Goal: Find specific page/section: Find specific page/section

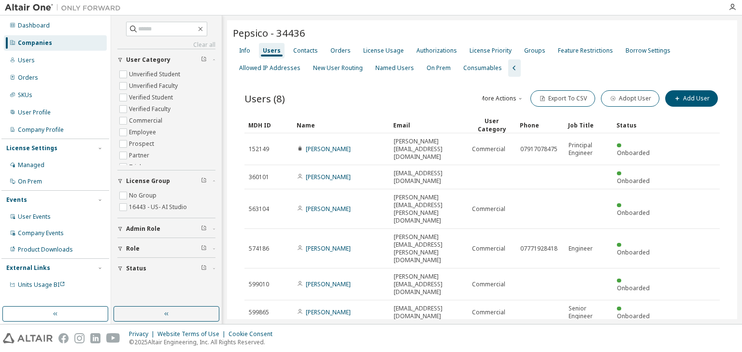
click at [55, 42] on div "Companies" at bounding box center [55, 42] width 103 height 15
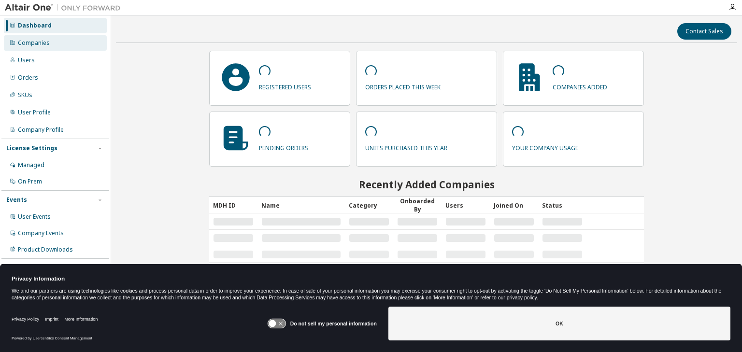
click at [43, 48] on div "Companies" at bounding box center [55, 42] width 103 height 15
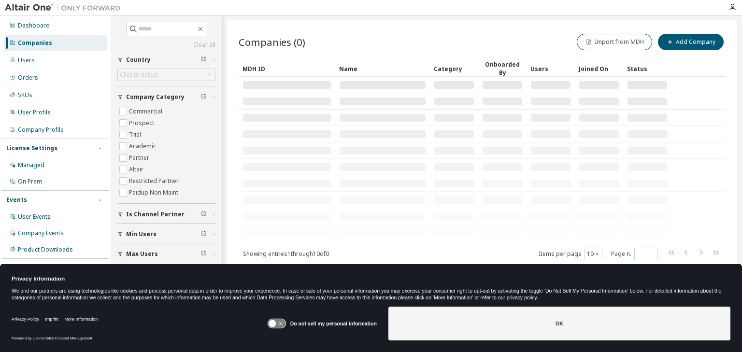
click at [276, 321] on g at bounding box center [277, 323] width 18 height 9
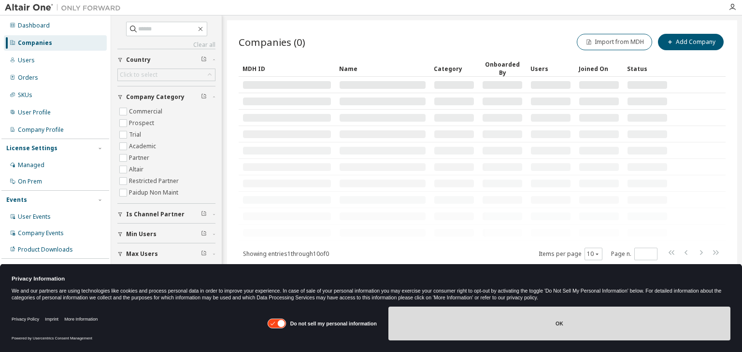
click at [467, 323] on button "OK" at bounding box center [559, 324] width 342 height 34
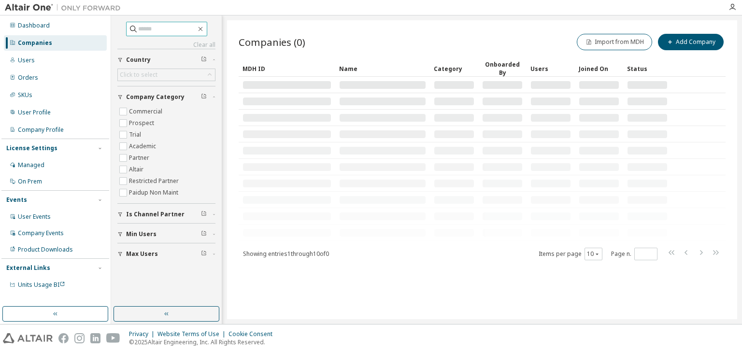
click at [165, 29] on input "text" at bounding box center [167, 29] width 58 height 10
type input "********"
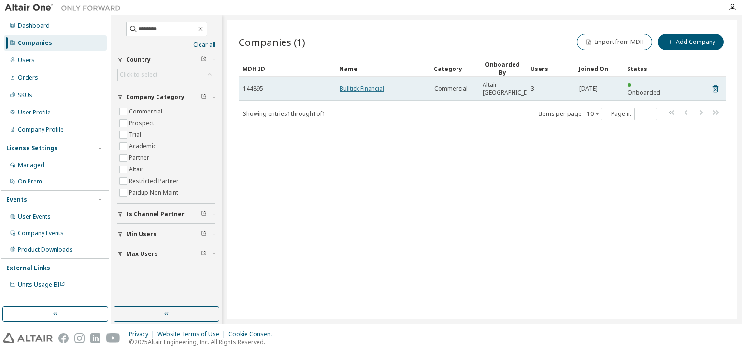
click at [359, 85] on link "Bulltick Financial" at bounding box center [361, 89] width 44 height 8
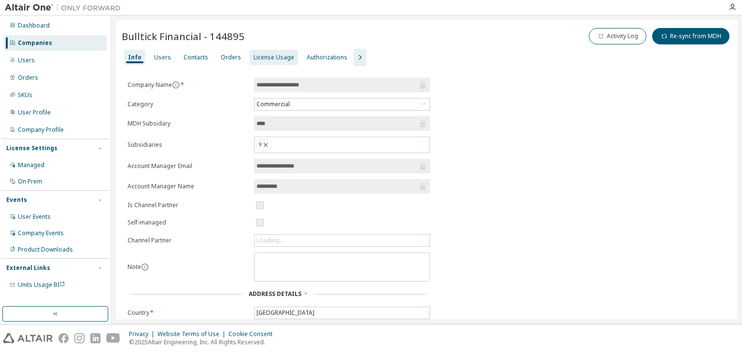
click at [268, 56] on div "License Usage" at bounding box center [274, 58] width 41 height 8
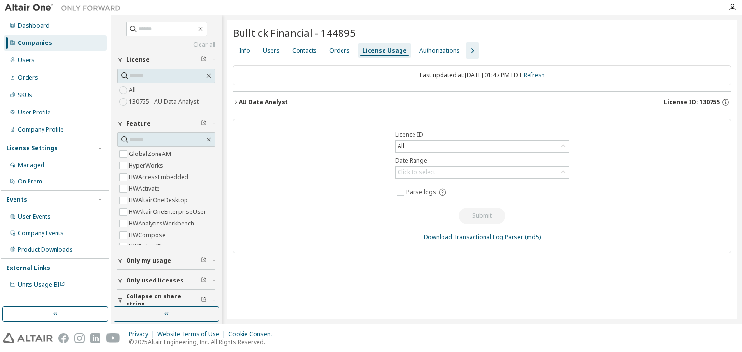
click at [236, 102] on icon "button" at bounding box center [236, 101] width 2 height 3
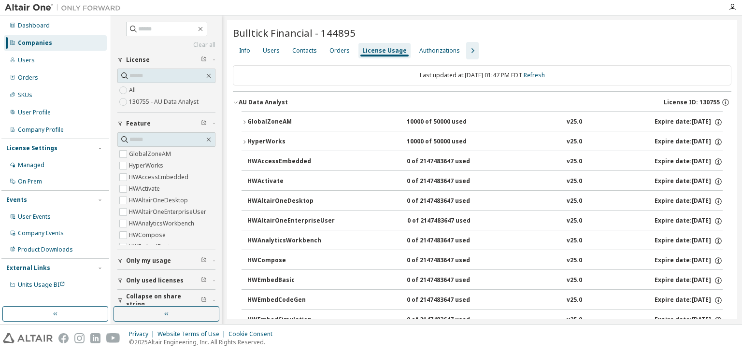
click at [244, 121] on icon "button" at bounding box center [244, 122] width 6 height 6
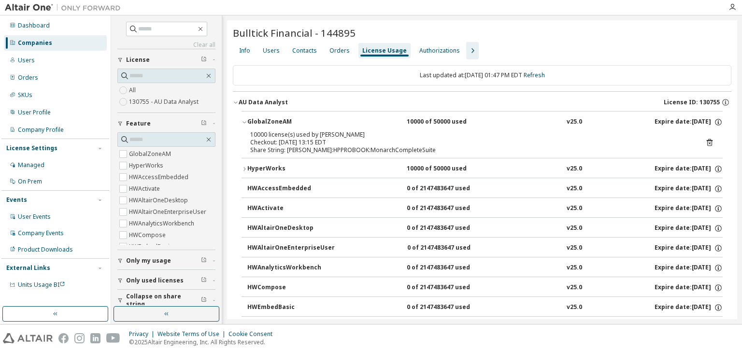
click at [245, 121] on icon "button" at bounding box center [244, 122] width 6 height 6
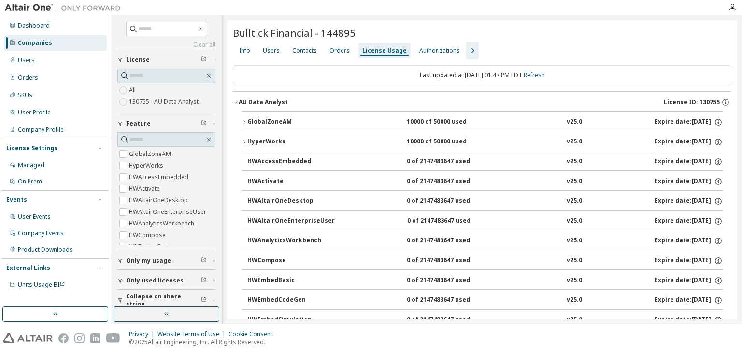
click at [245, 120] on icon "button" at bounding box center [244, 122] width 6 height 6
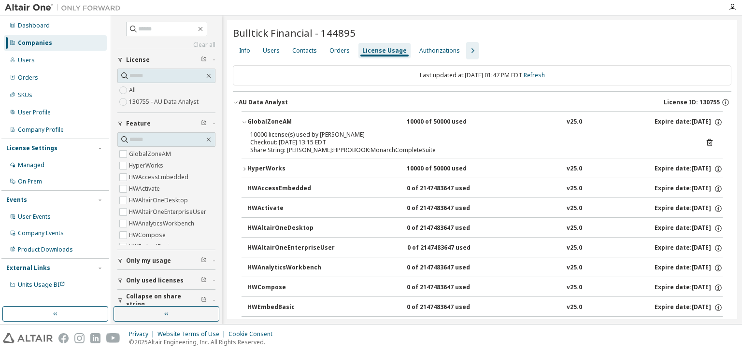
click at [246, 120] on icon "button" at bounding box center [244, 122] width 6 height 6
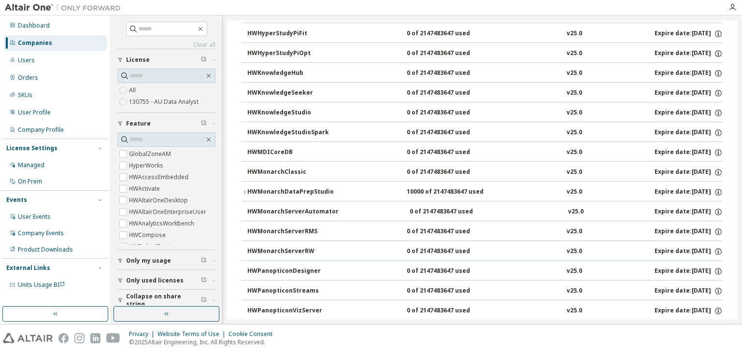
scroll to position [464, 0]
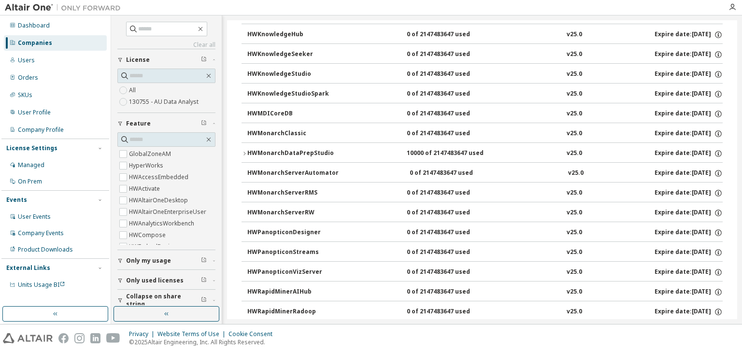
click at [245, 151] on icon "button" at bounding box center [244, 154] width 6 height 6
